Goal: Transaction & Acquisition: Purchase product/service

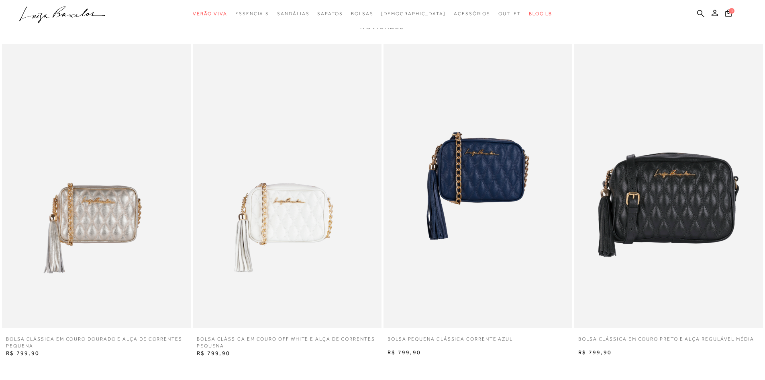
scroll to position [402, 0]
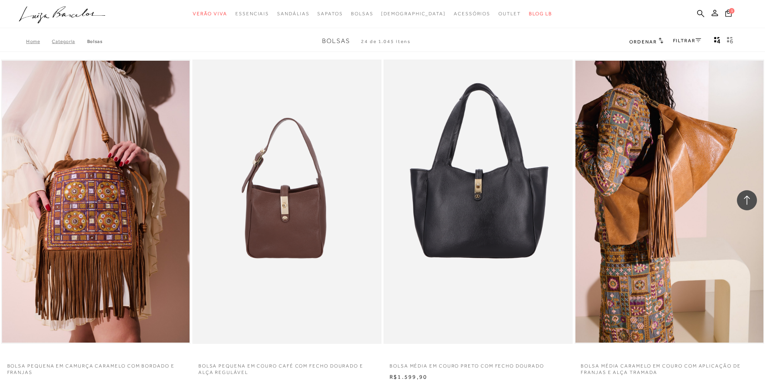
scroll to position [2105, 0]
